Goal: Transaction & Acquisition: Download file/media

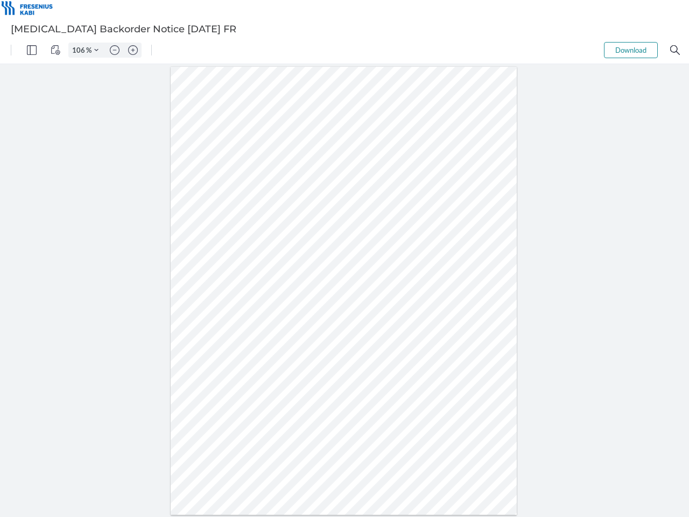
click at [32, 50] on img "Panel" at bounding box center [32, 50] width 10 height 10
click at [55, 50] on img "View Controls" at bounding box center [56, 50] width 10 height 10
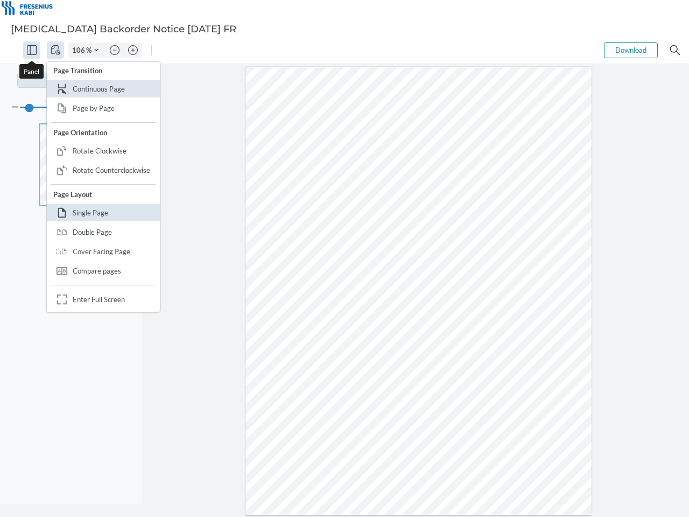
click at [80, 50] on input "106" at bounding box center [77, 50] width 17 height 10
click at [96, 50] on img "Zoom Controls" at bounding box center [96, 50] width 4 height 4
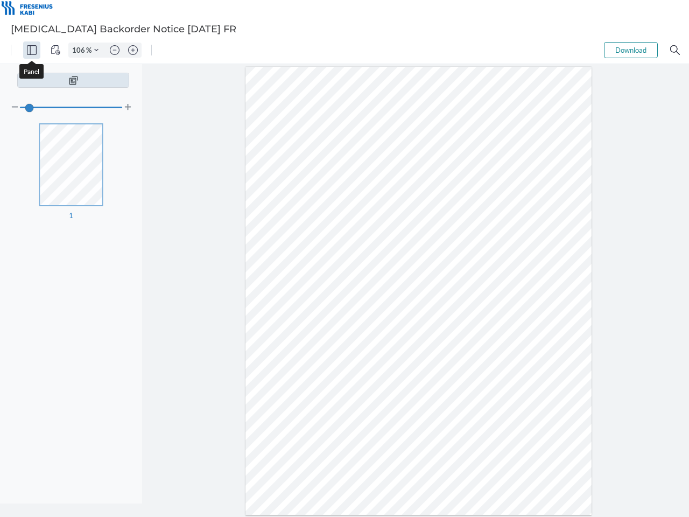
click at [115, 50] on img "Zoom out" at bounding box center [115, 50] width 10 height 10
click at [133, 50] on img "Zoom in" at bounding box center [133, 50] width 10 height 10
type input "106"
click at [631, 50] on button "Download" at bounding box center [631, 50] width 54 height 16
click at [675, 50] on img "Search" at bounding box center [675, 50] width 10 height 10
